Goal: Information Seeking & Learning: Find specific page/section

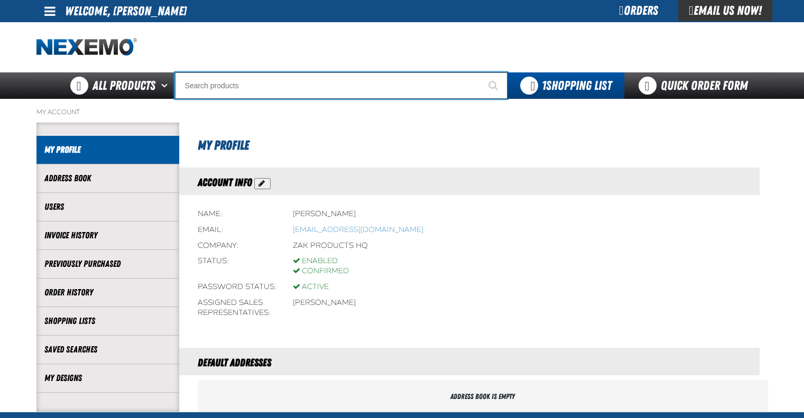
click at [288, 91] on input "Search" at bounding box center [341, 85] width 332 height 26
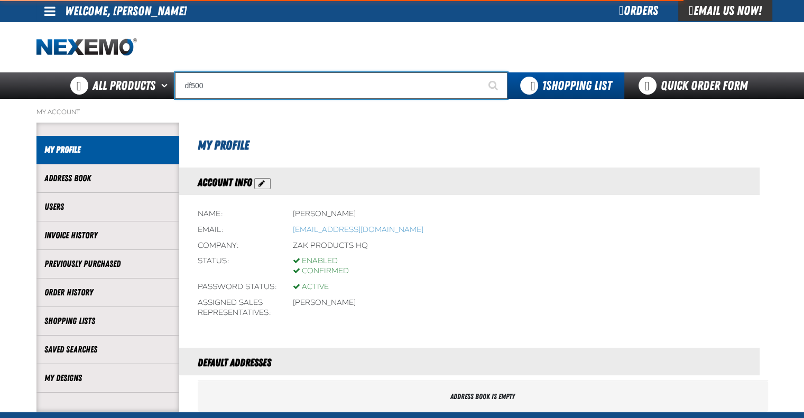
type input "df500"
click at [481, 72] on button "Start Searching" at bounding box center [494, 85] width 26 height 26
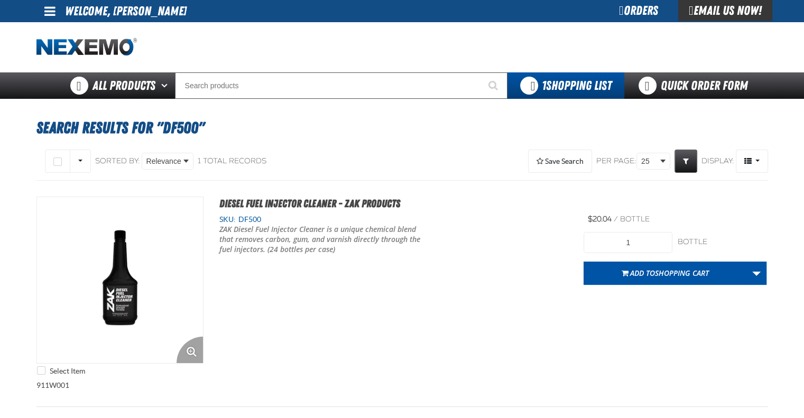
click at [125, 291] on img "View Details of the Diesel Fuel Injector Cleaner - ZAK Products" at bounding box center [120, 280] width 166 height 166
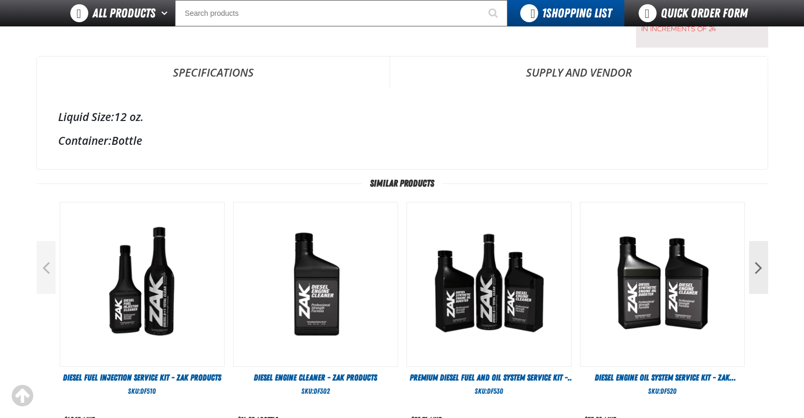
scroll to position [276, 0]
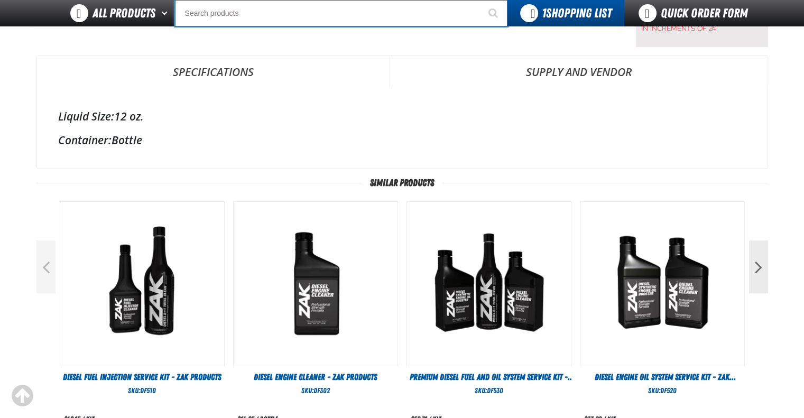
click at [277, 8] on input "Search" at bounding box center [341, 13] width 332 height 26
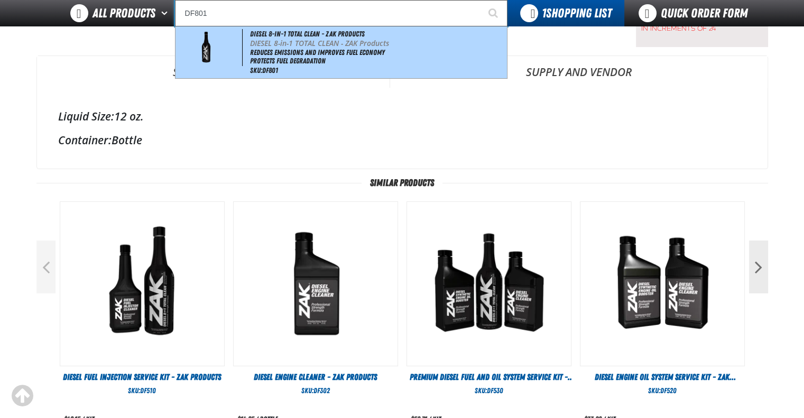
click at [312, 47] on p "DIESEL 8-in-1 TOTAL CLEAN - ZAK Products" at bounding box center [377, 43] width 254 height 9
type input "DIESEL 8-in-1 TOTAL CLEAN - ZAK Products"
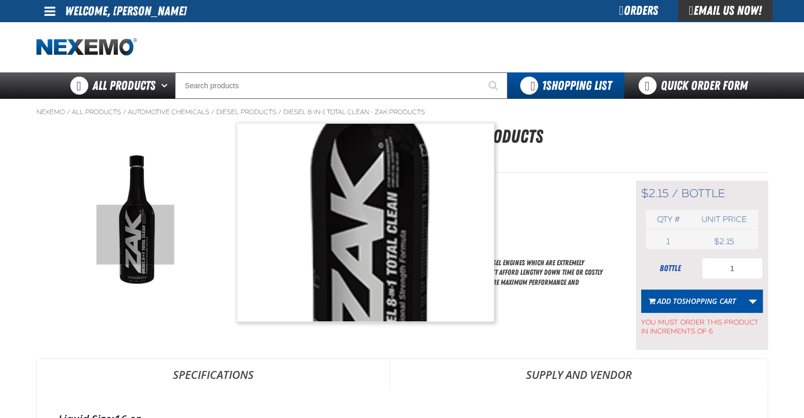
click at [135, 235] on img at bounding box center [137, 221] width 200 height 154
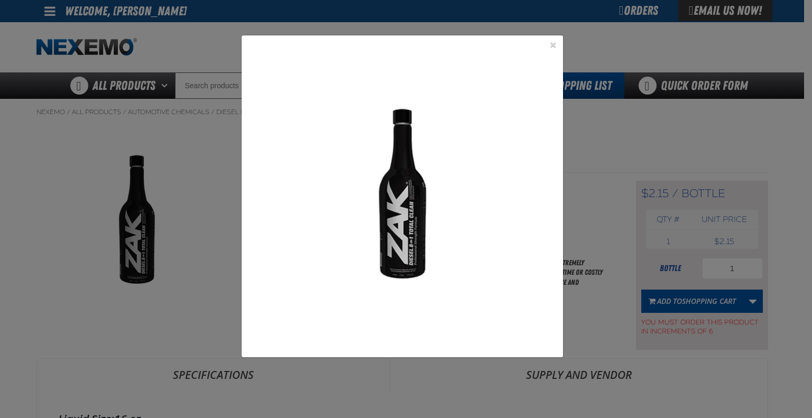
click at [410, 199] on img at bounding box center [403, 196] width 322 height 322
click at [551, 47] on button "Close the Dialog" at bounding box center [553, 45] width 13 height 13
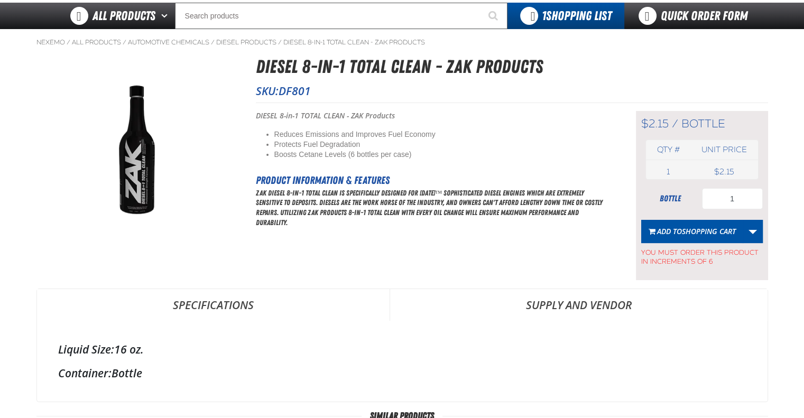
scroll to position [69, 0]
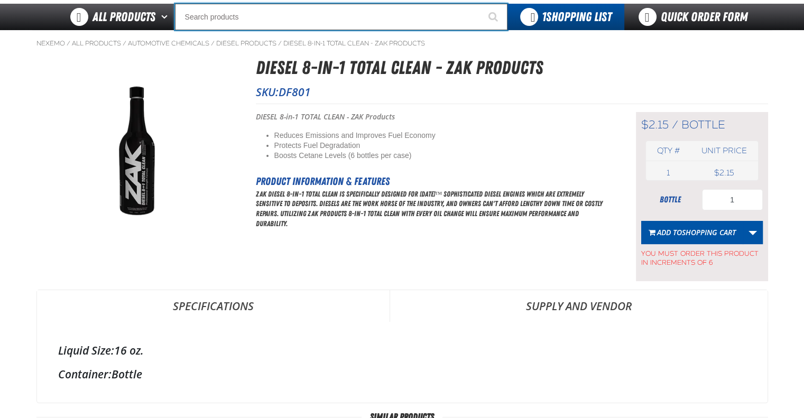
click at [243, 24] on input "Search" at bounding box center [341, 17] width 332 height 26
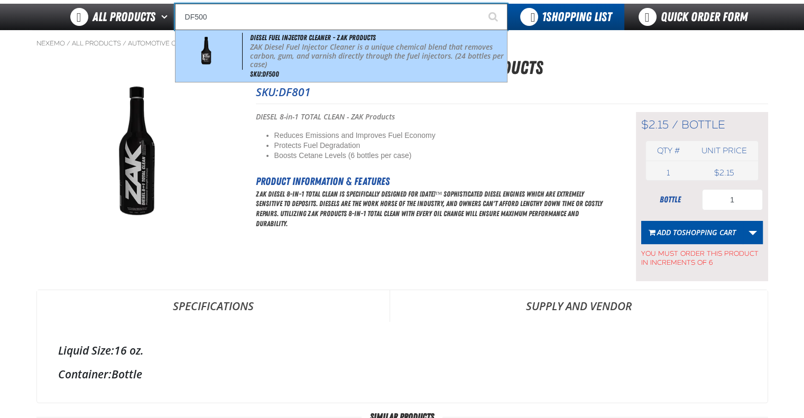
click at [304, 51] on p "ZAK Diesel Fuel Injector Cleaner is a unique chemical blend that removes carbon…" at bounding box center [377, 56] width 254 height 26
type input "Diesel Fuel Injector Cleaner - ZAK Products"
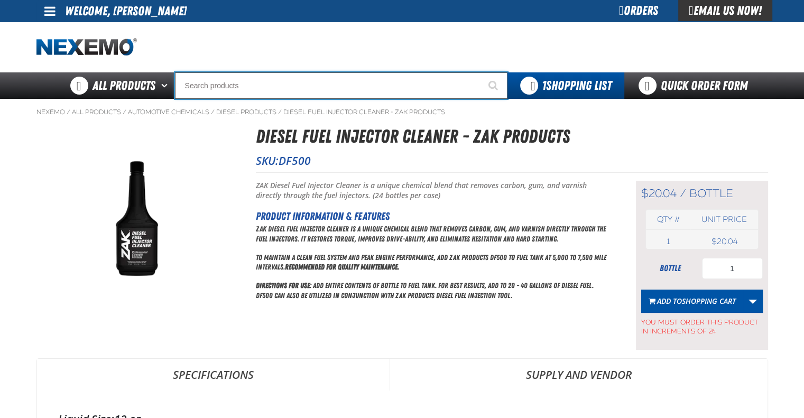
click at [236, 83] on input "Search" at bounding box center [341, 85] width 332 height 26
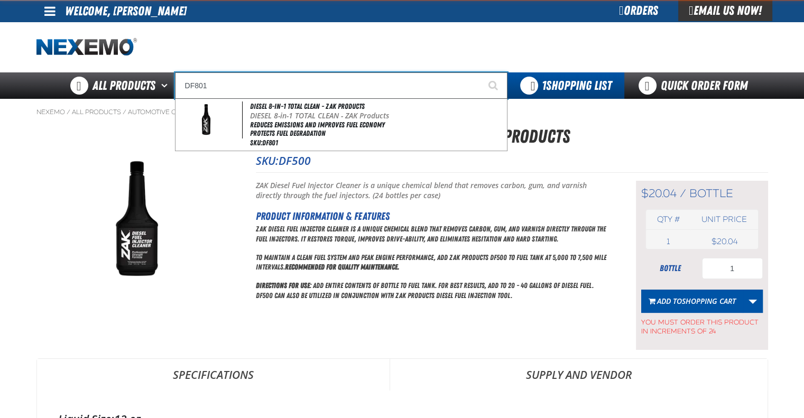
type input "DF801"
click at [481, 72] on button "Start Searching" at bounding box center [494, 85] width 26 height 26
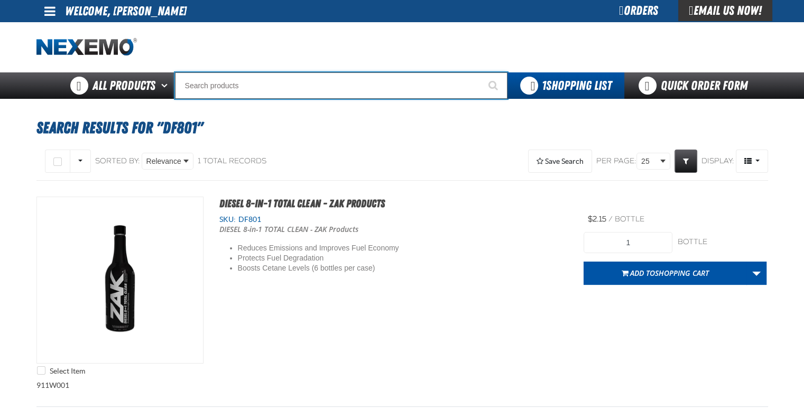
click at [236, 83] on input "Search" at bounding box center [341, 85] width 332 height 26
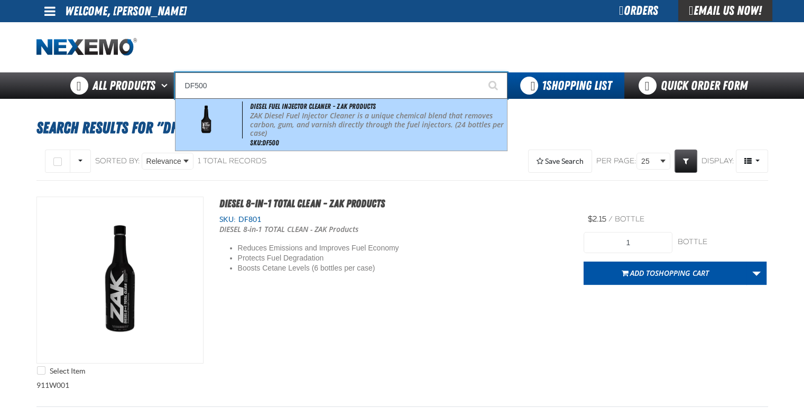
click at [289, 121] on p "ZAK Diesel Fuel Injector Cleaner is a unique chemical blend that removes carbon…" at bounding box center [377, 125] width 254 height 26
type input "Diesel Fuel Injector Cleaner - ZAK Products"
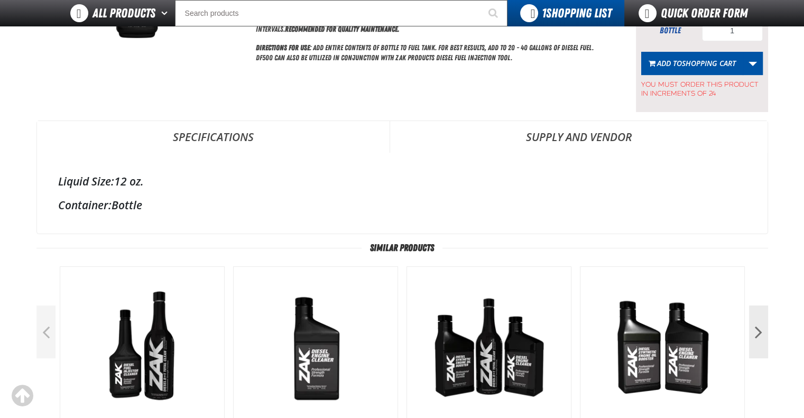
scroll to position [308, 0]
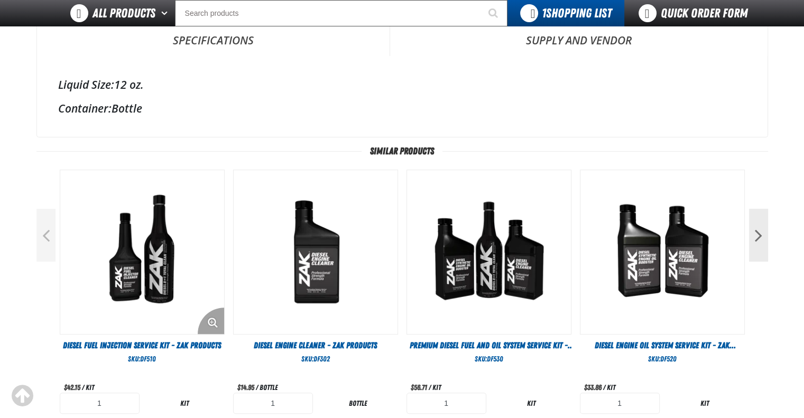
click at [169, 245] on img "View Details of the Diesel Fuel Injection Service Kit - ZAK Products" at bounding box center [142, 252] width 164 height 164
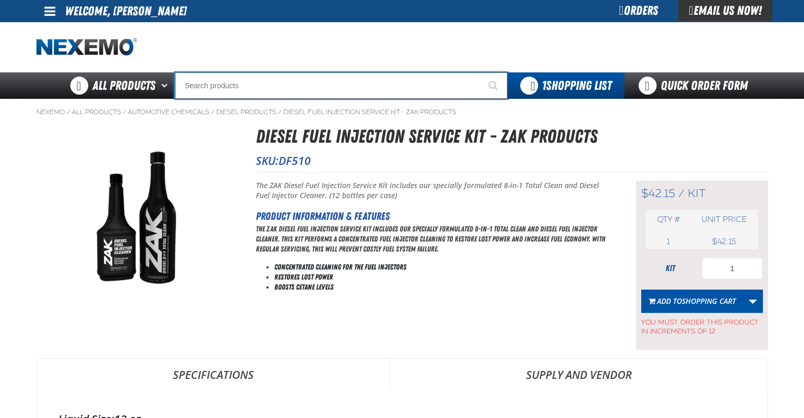
click at [241, 88] on input "Search" at bounding box center [341, 85] width 332 height 26
type input "R"
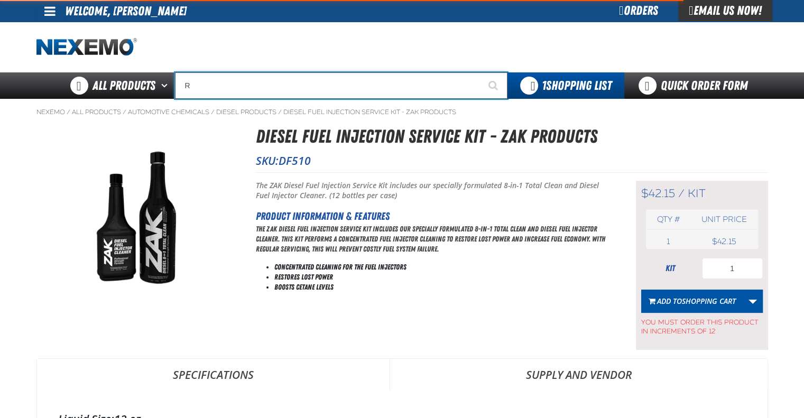
type input "ROADSIDE R"
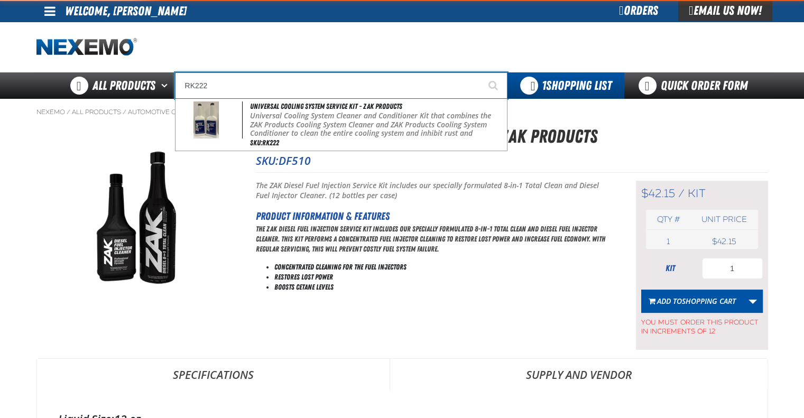
type input "RK222"
click at [481, 72] on button "Start Searching" at bounding box center [494, 85] width 26 height 26
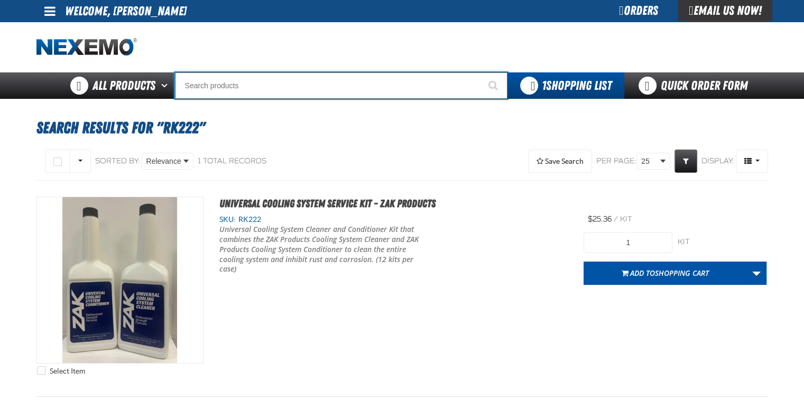
click at [355, 96] on input "Search" at bounding box center [341, 85] width 332 height 26
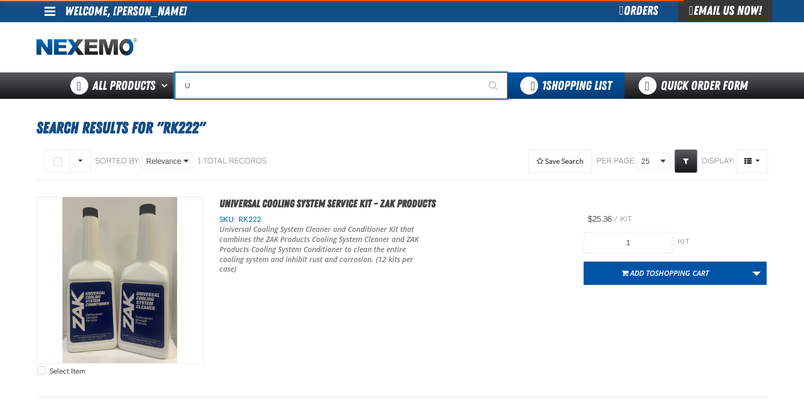
type input "UC"
type input "UC RED"
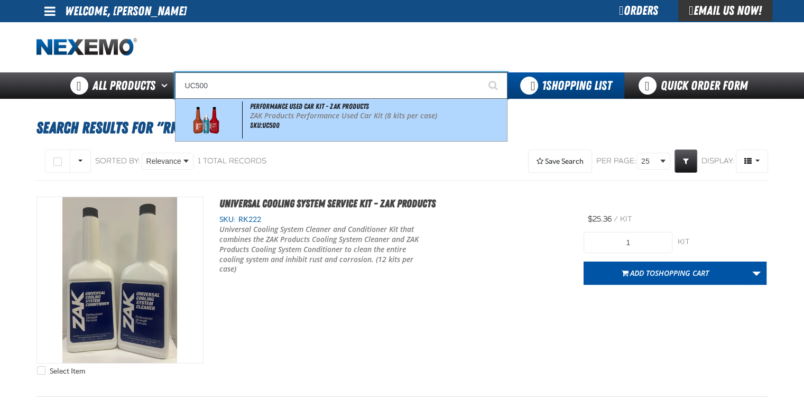
click at [345, 122] on div "Performance Used Car Kit - ZAK Products ZAK Products Performance Used Car Kit (…" at bounding box center [340, 120] width 331 height 42
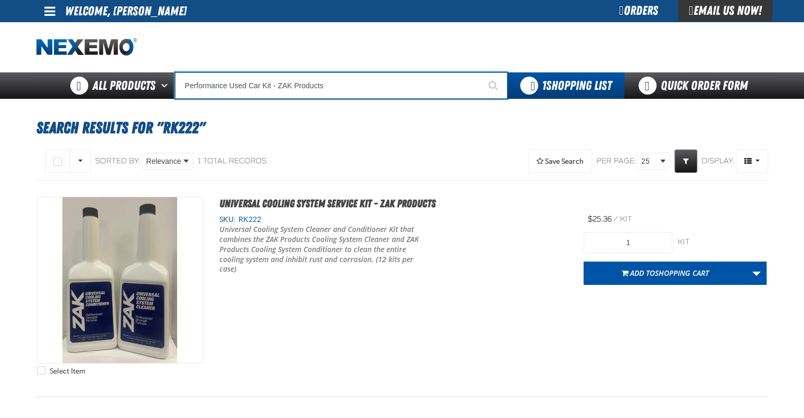
type input "Performance Used Car Kit - ZAK Products"
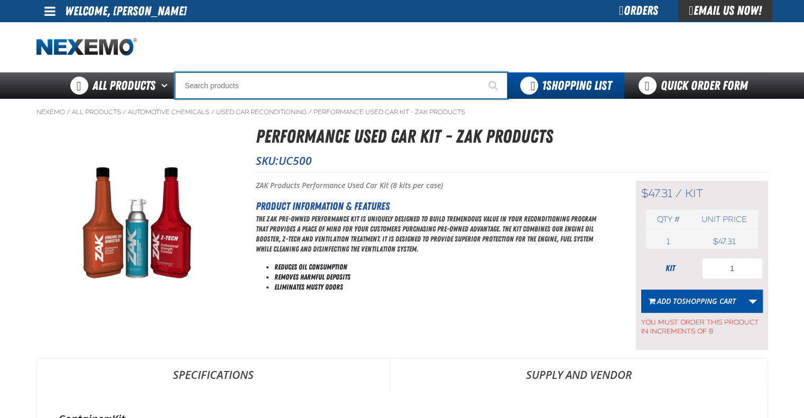
click at [308, 87] on input "Search" at bounding box center [341, 85] width 332 height 26
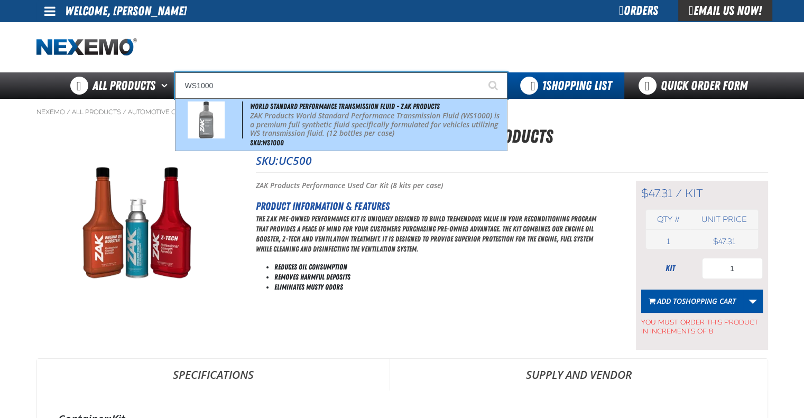
click at [304, 121] on p "ZAK Products World Standard Performance Transmission Fluid (WS1000) is a premiu…" at bounding box center [377, 125] width 254 height 26
type input "World Standard Performance Transmission Fluid - ZAK Products"
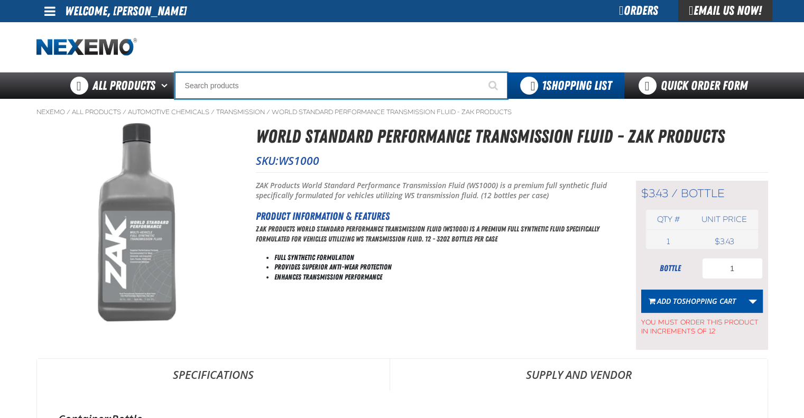
click at [260, 87] on input "Search" at bounding box center [341, 85] width 332 height 26
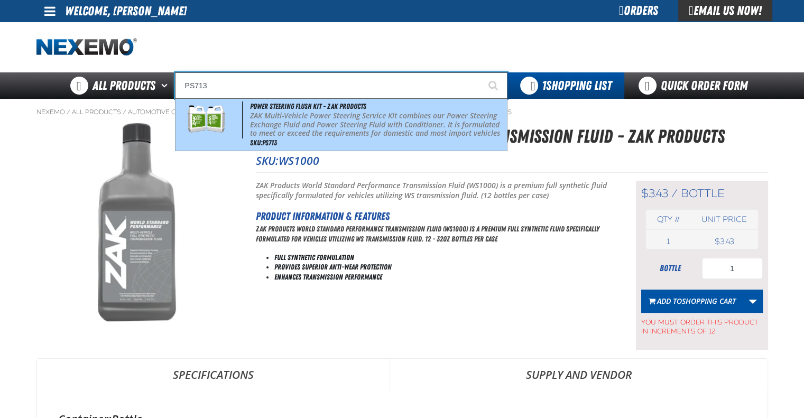
click at [307, 124] on p "ZAK Multi-Vehicle Power Steering Service Kit combines our Power Steering Exchan…" at bounding box center [377, 129] width 254 height 35
type input "Power Steering Flush Kit - ZAK Products"
